Goal: Task Accomplishment & Management: Use online tool/utility

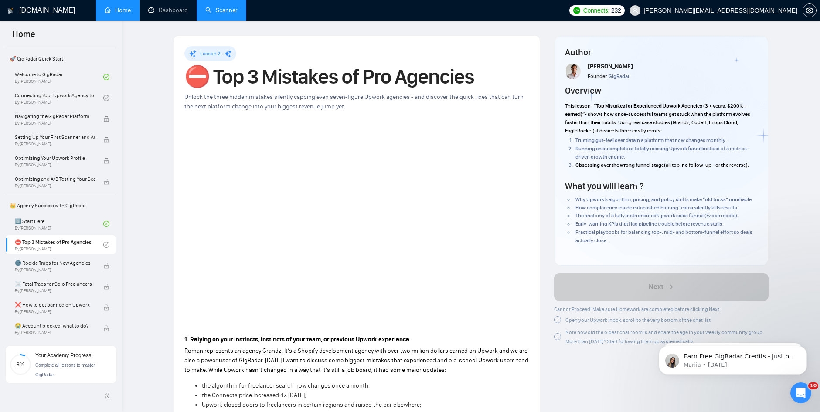
scroll to position [6, 0]
click at [166, 9] on link "Dashboard" at bounding box center [168, 10] width 40 height 7
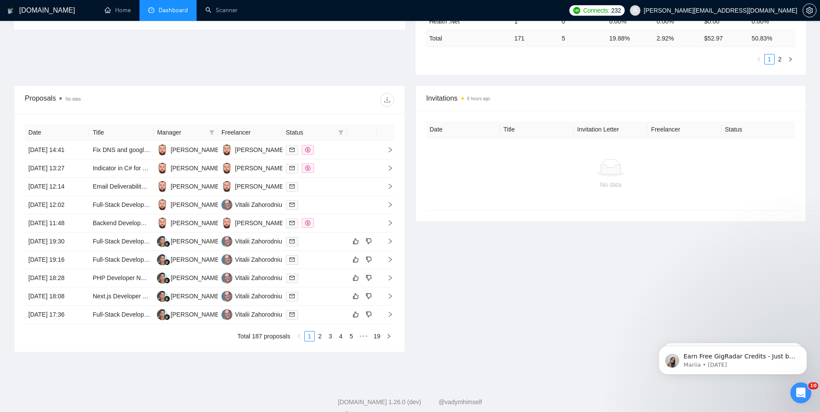
scroll to position [279, 0]
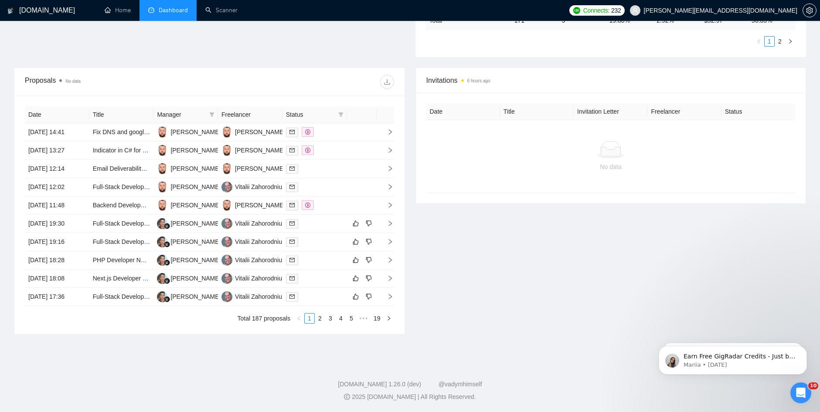
click at [319, 320] on link "2" at bounding box center [320, 319] width 10 height 10
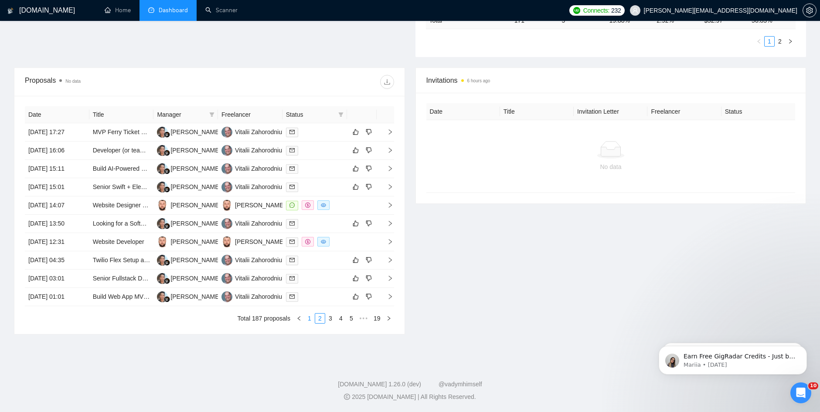
click at [310, 320] on link "1" at bounding box center [310, 319] width 10 height 10
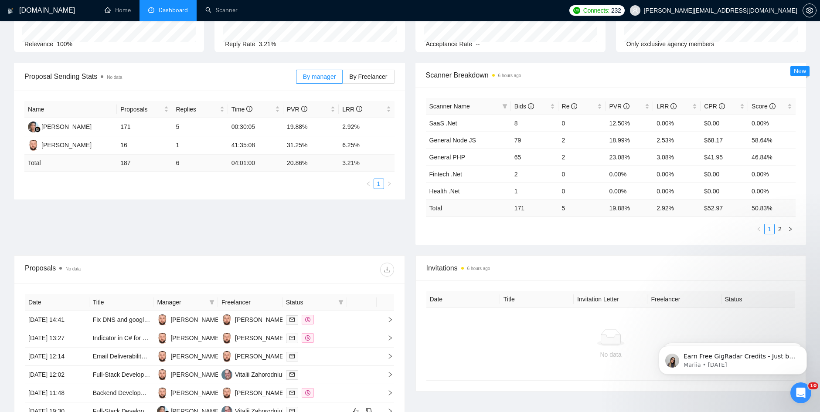
scroll to position [218, 0]
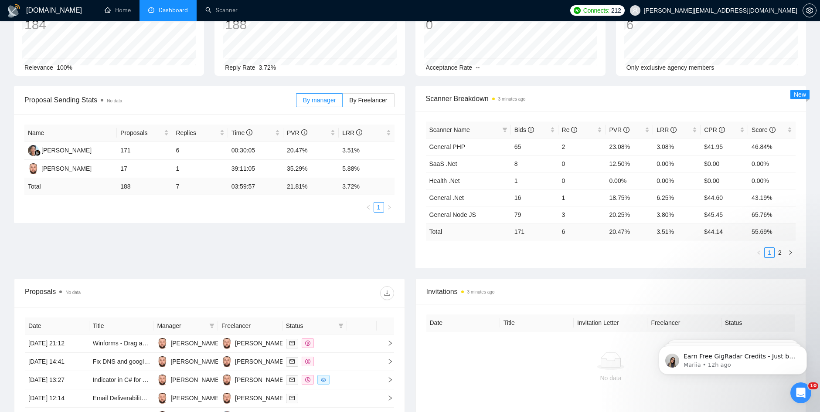
scroll to position [262, 0]
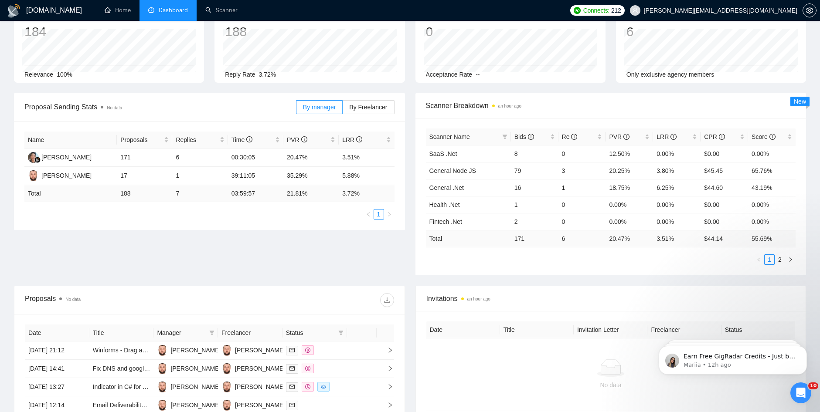
scroll to position [131, 0]
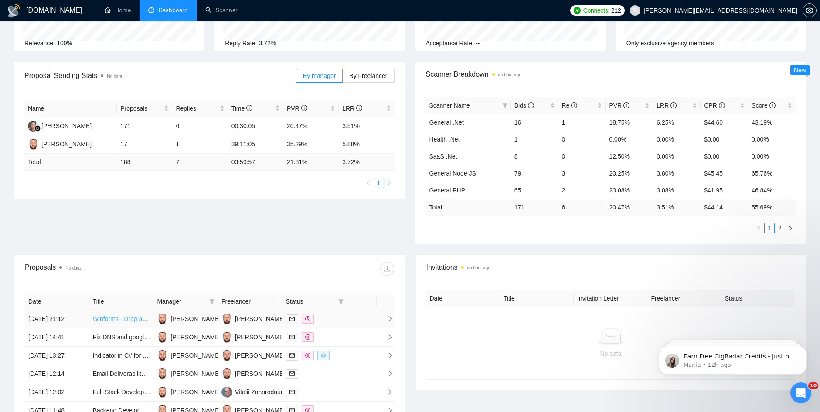
click at [127, 321] on link "Winforms - Drag and drop from Outlook" at bounding box center [146, 319] width 107 height 7
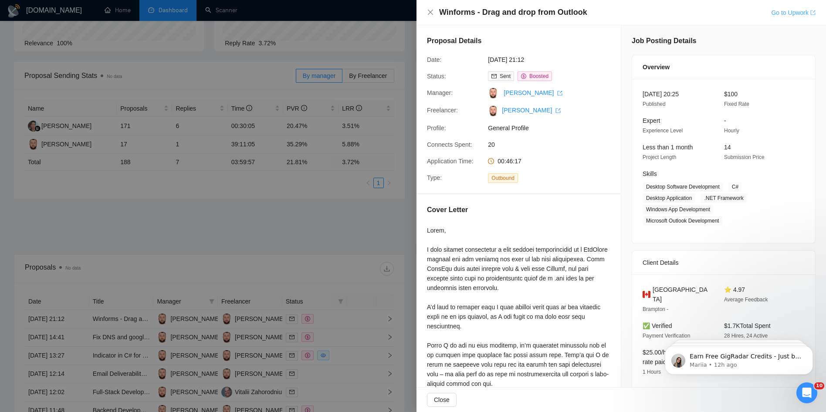
click at [786, 13] on link "Go to Upwork" at bounding box center [793, 12] width 44 height 7
